Goal: Information Seeking & Learning: Learn about a topic

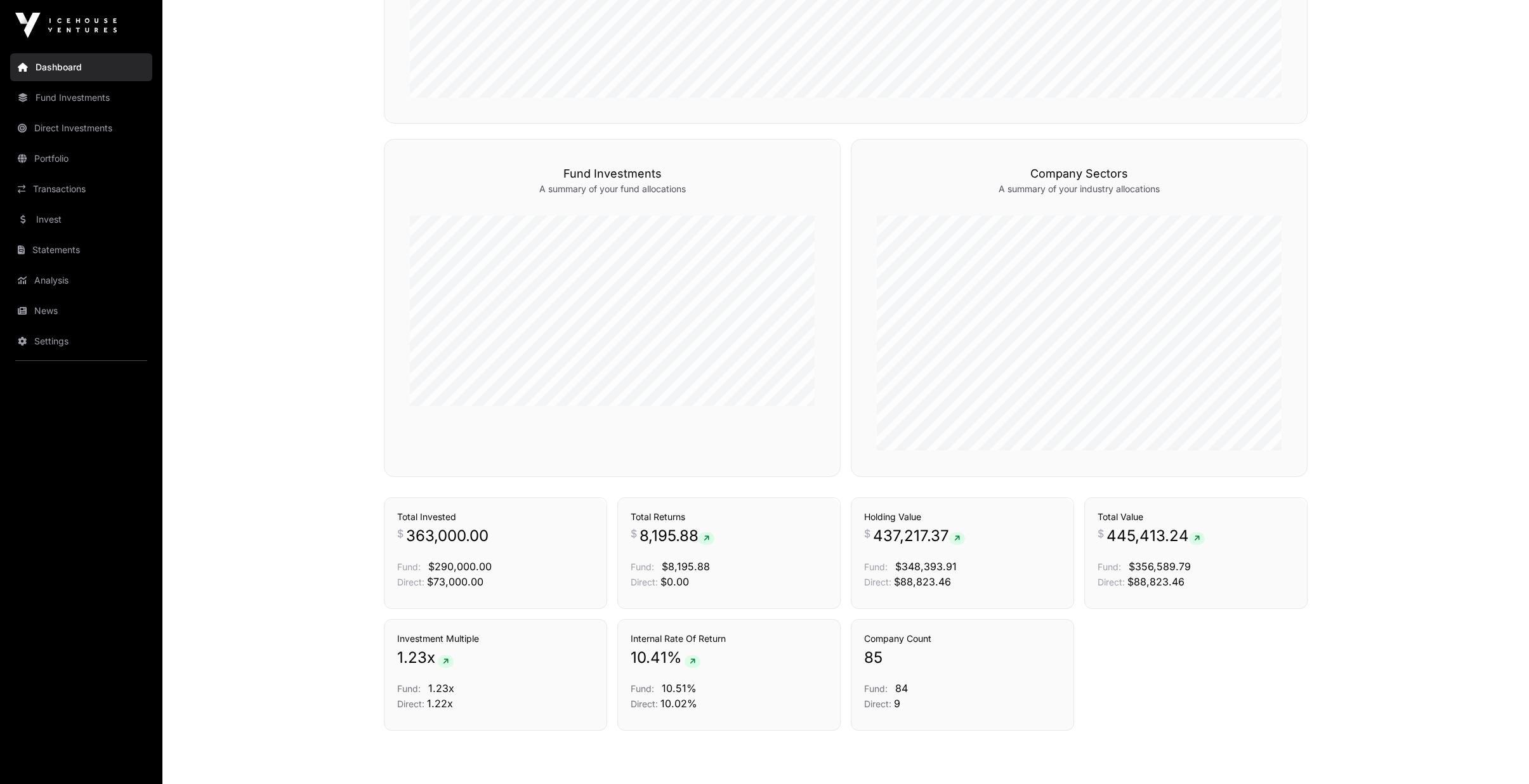
scroll to position [743, 0]
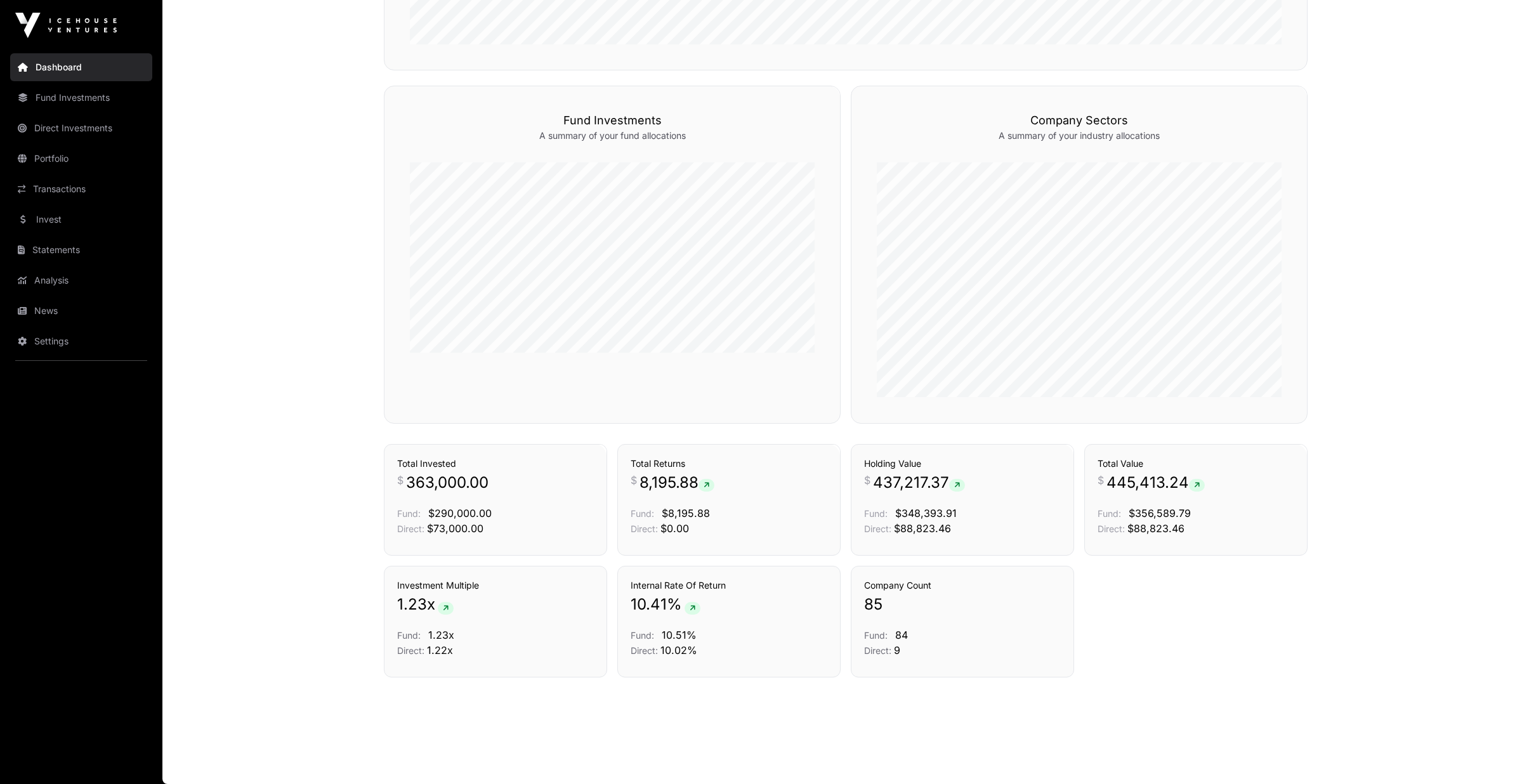
click at [62, 303] on link "News" at bounding box center [80, 310] width 142 height 28
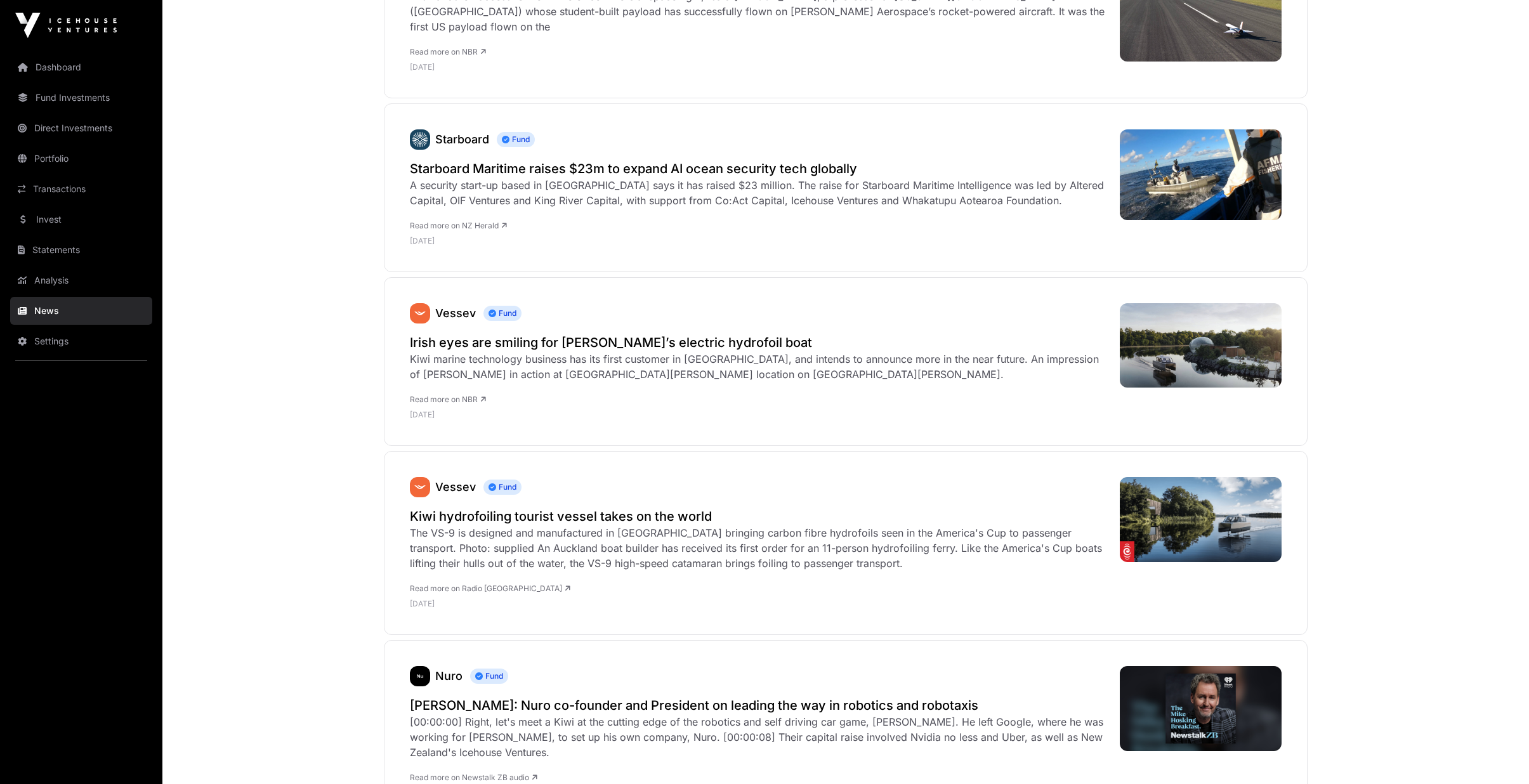
scroll to position [507, 0]
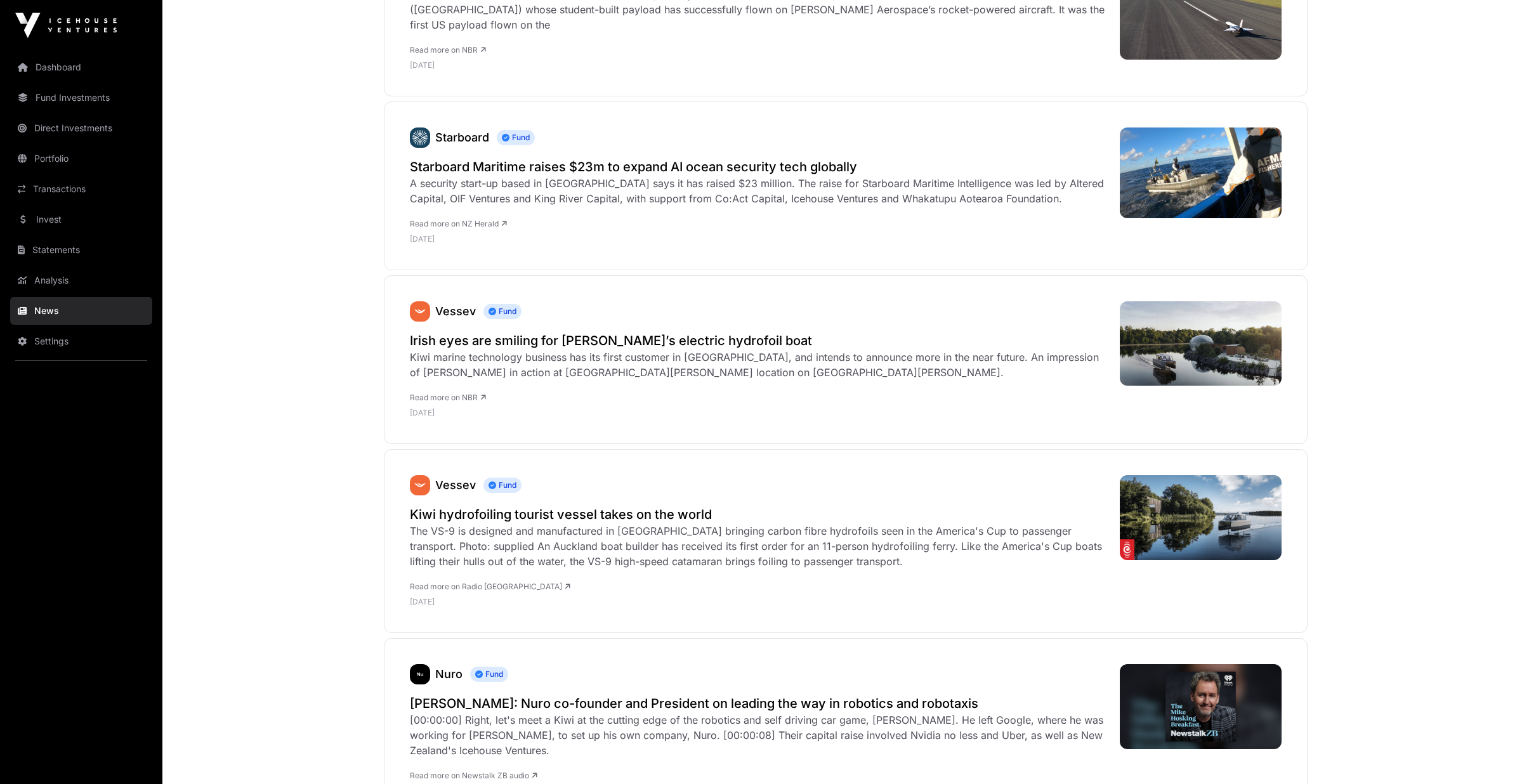
click at [576, 511] on h2 "Kiwi hydrofoiling tourist vessel takes on the world" at bounding box center [759, 514] width 697 height 18
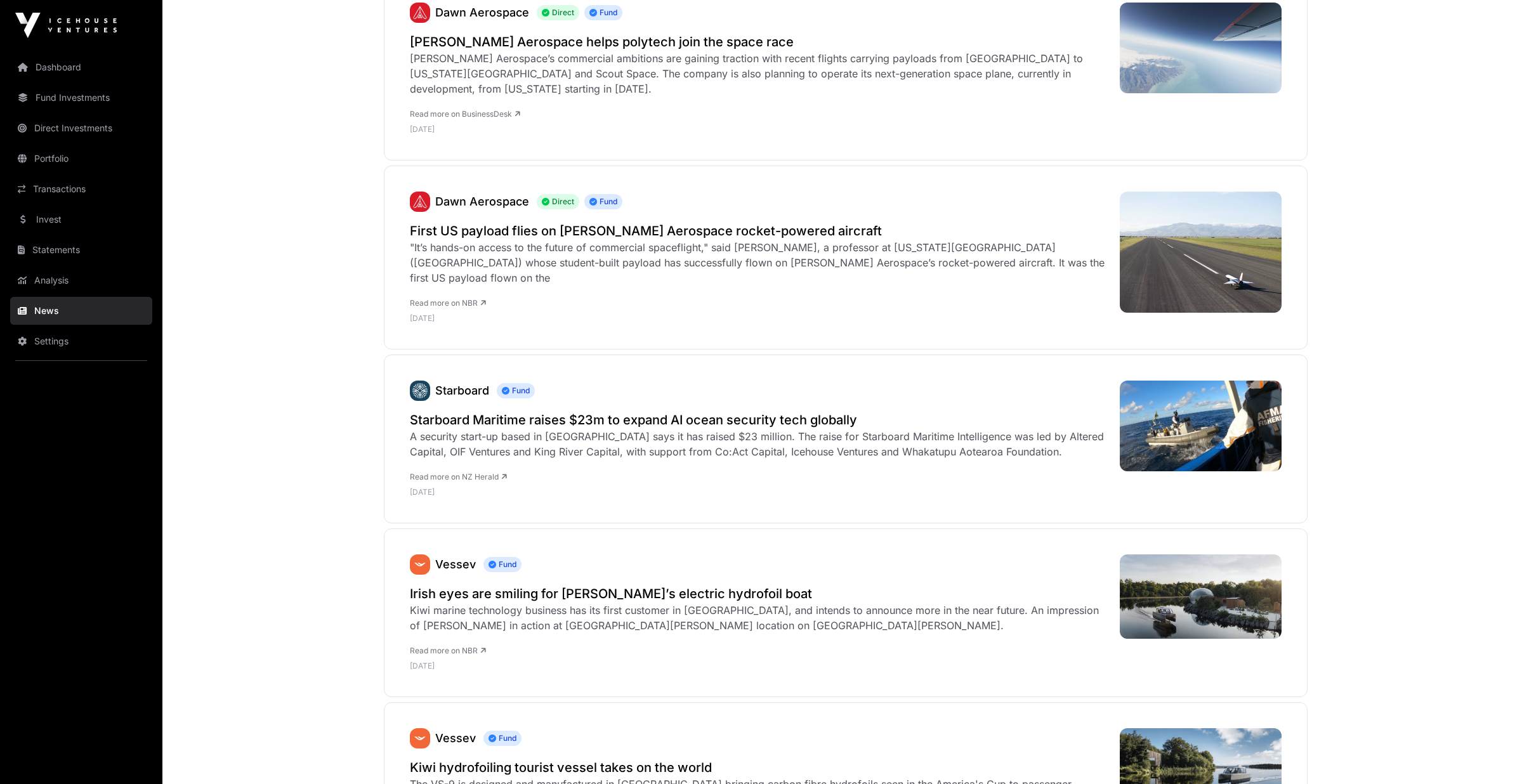
scroll to position [254, 0]
click at [490, 221] on div "[PERSON_NAME] Aerospace Direct Fund First US payload flies on [PERSON_NAME] Aer…" at bounding box center [759, 258] width 697 height 132
click at [479, 207] on link "Dawn Aerospace" at bounding box center [482, 202] width 94 height 13
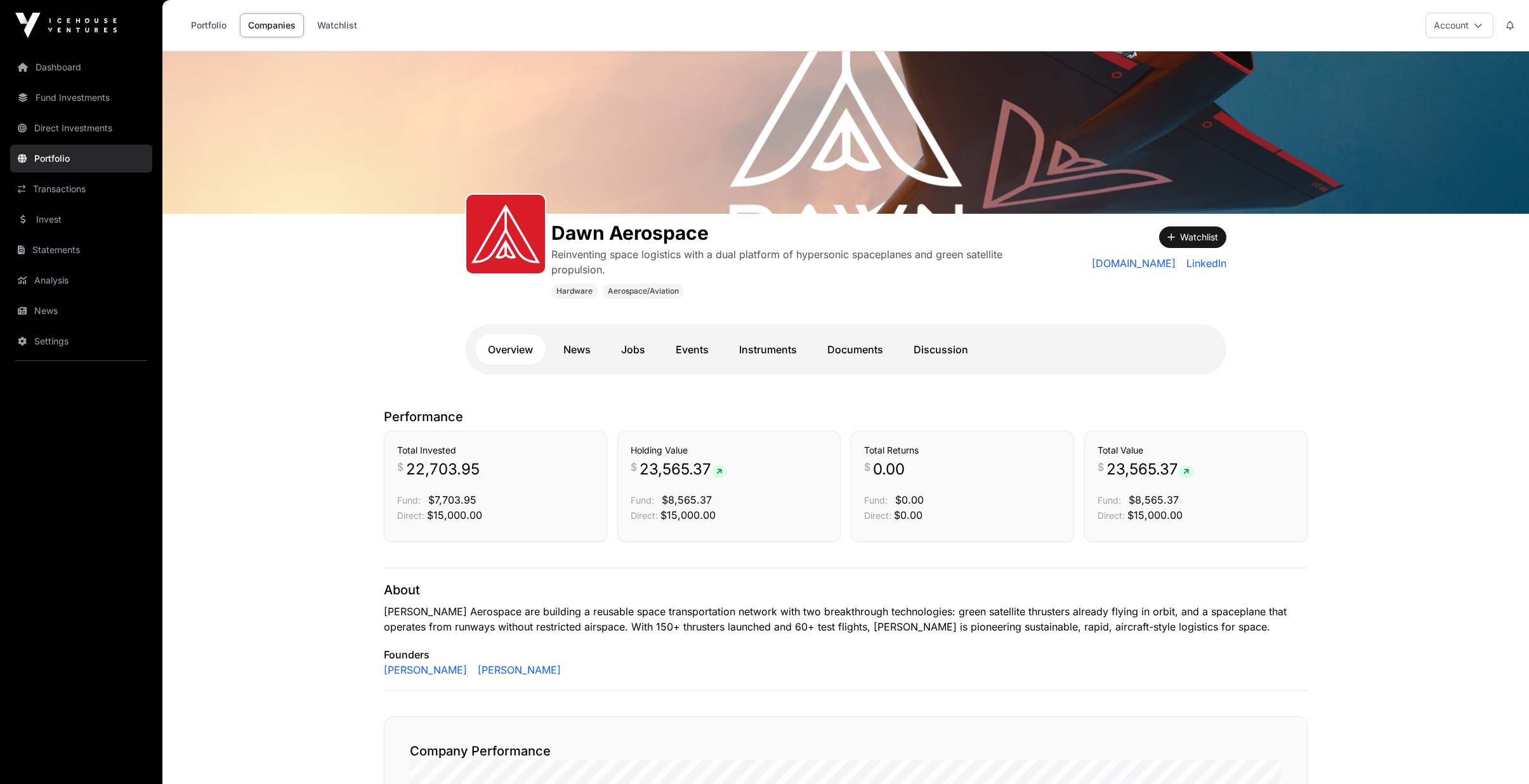
click at [576, 356] on link "News" at bounding box center [577, 349] width 53 height 31
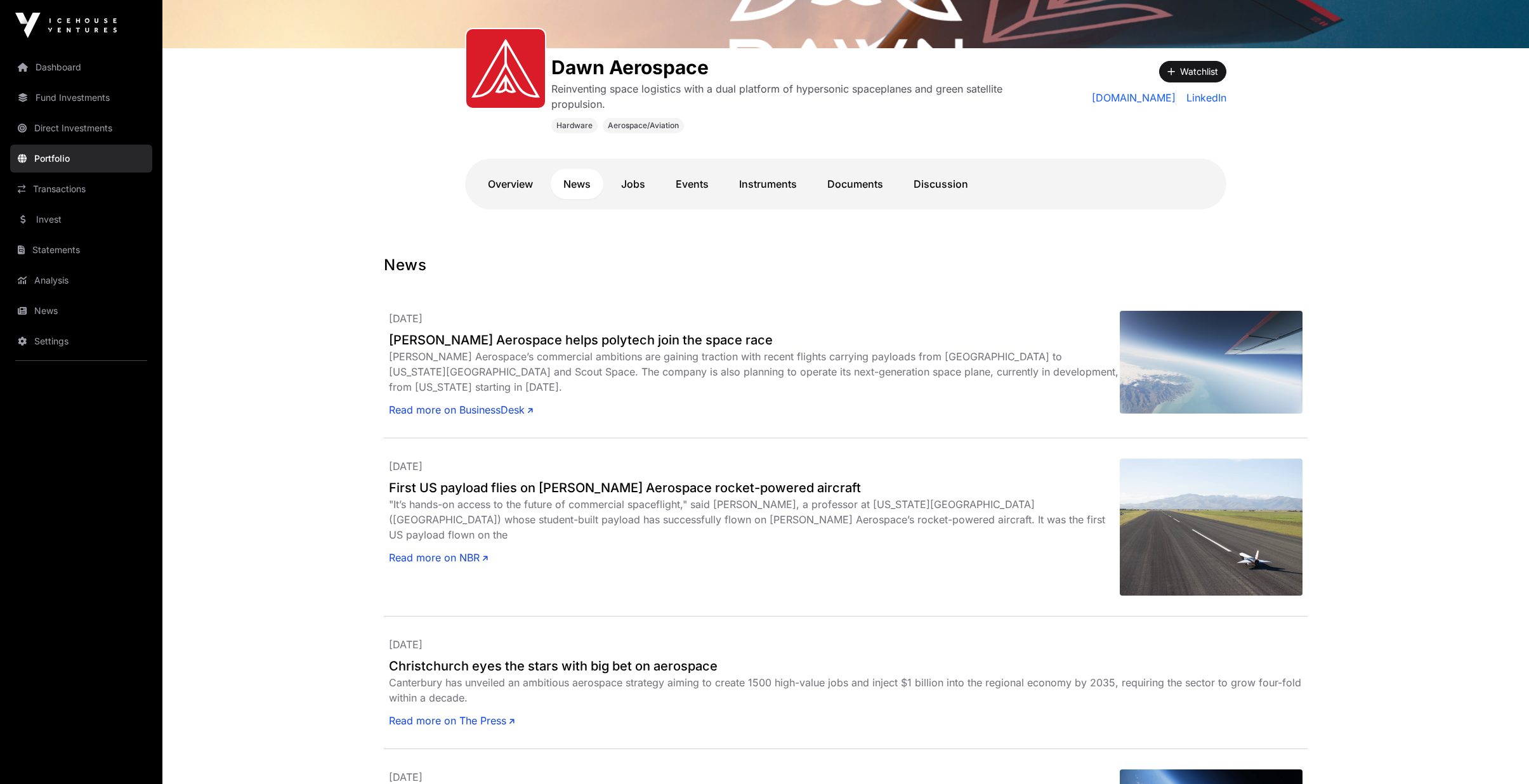
scroll to position [254, 0]
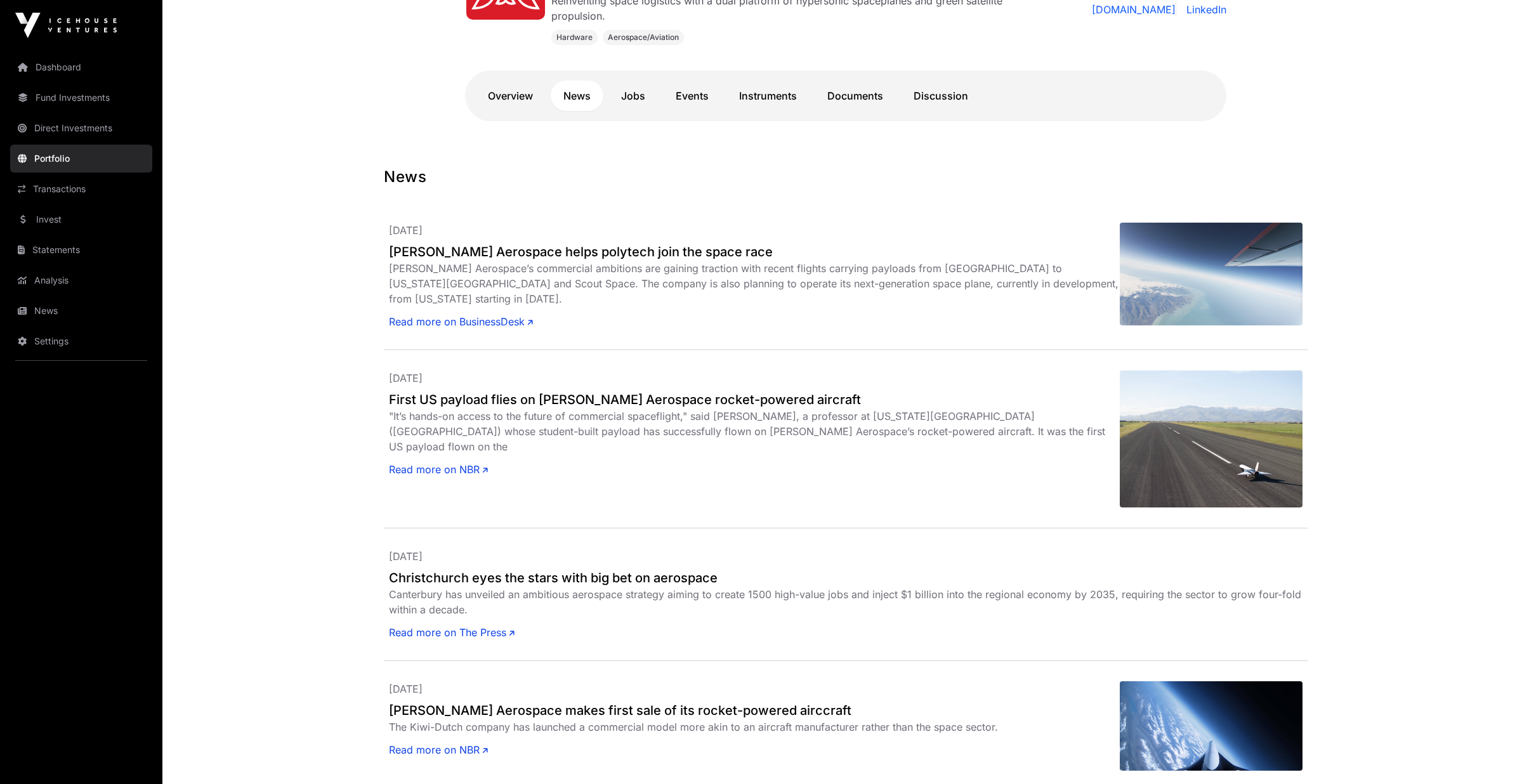
click at [455, 462] on link "Read more on NBR" at bounding box center [438, 470] width 99 height 15
